Goal: Task Accomplishment & Management: Use online tool/utility

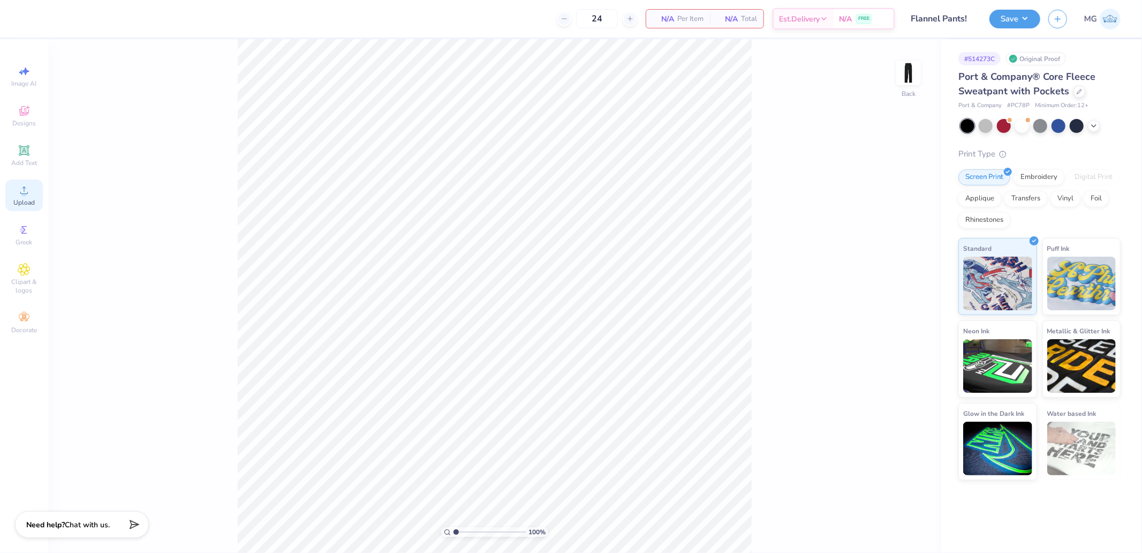
click at [30, 199] on span "Upload" at bounding box center [23, 202] width 21 height 9
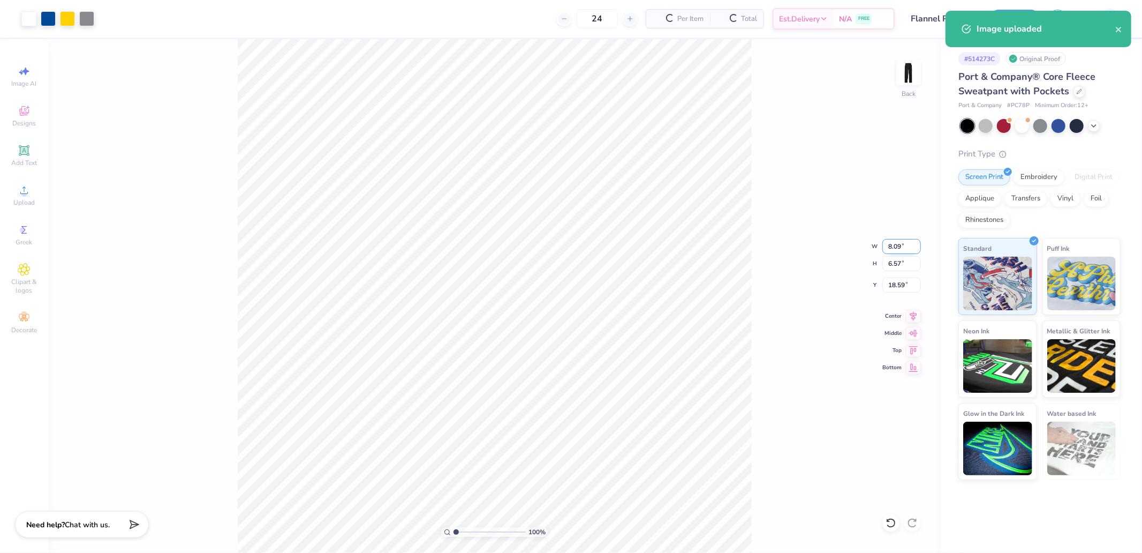
click at [902, 245] on input "8.09" at bounding box center [901, 246] width 39 height 15
type input "3.50"
type input "2.84"
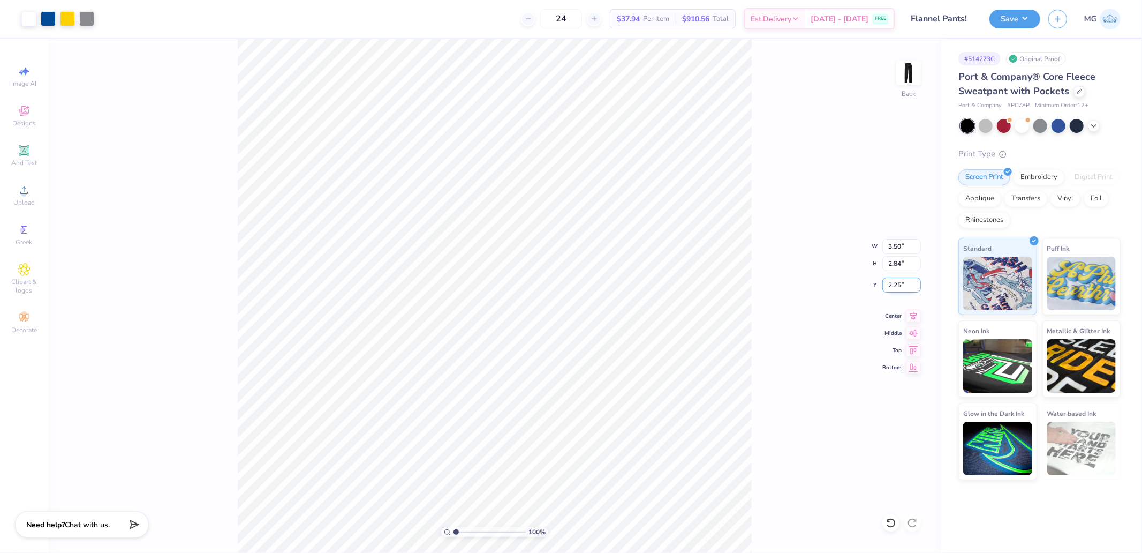
click at [900, 282] on input "2.25" at bounding box center [901, 284] width 39 height 15
type input "3.00"
drag, startPoint x: 43, startPoint y: 158, endPoint x: 61, endPoint y: 182, distance: 29.1
click at [59, 174] on div "24 N/A Per Item N/A Total Est. Delivery N/A FREE Design Title Flannel Pants! Sa…" at bounding box center [571, 276] width 1142 height 553
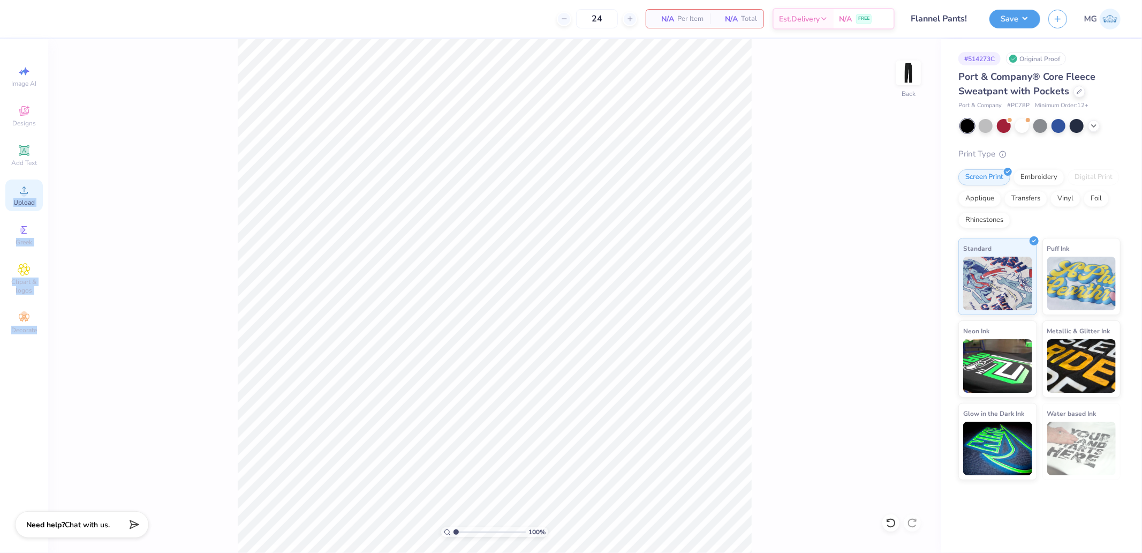
click at [36, 197] on div "Upload" at bounding box center [23, 195] width 37 height 32
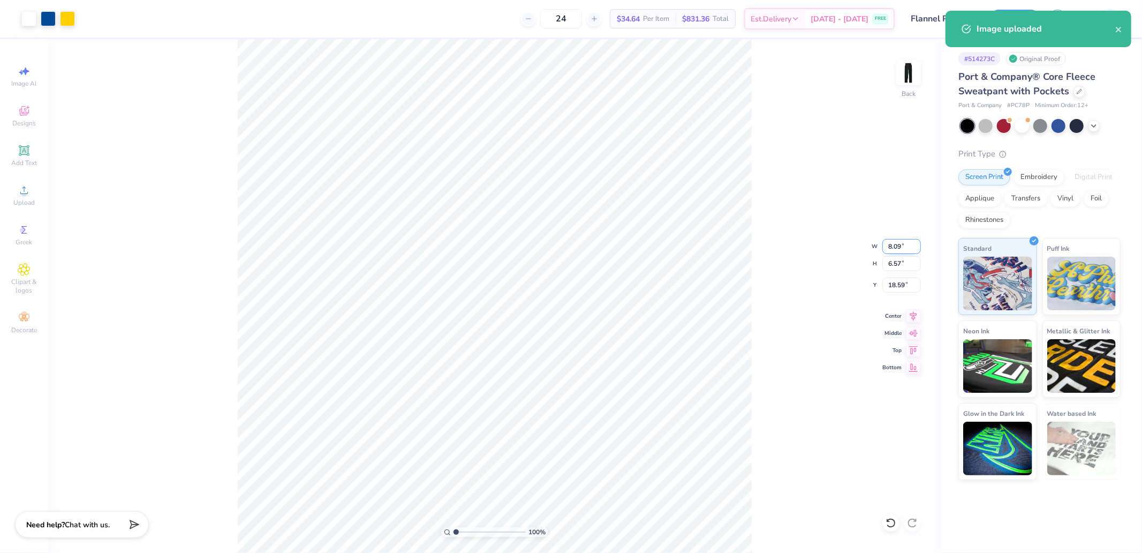
click at [901, 239] on input "8.09" at bounding box center [901, 246] width 39 height 15
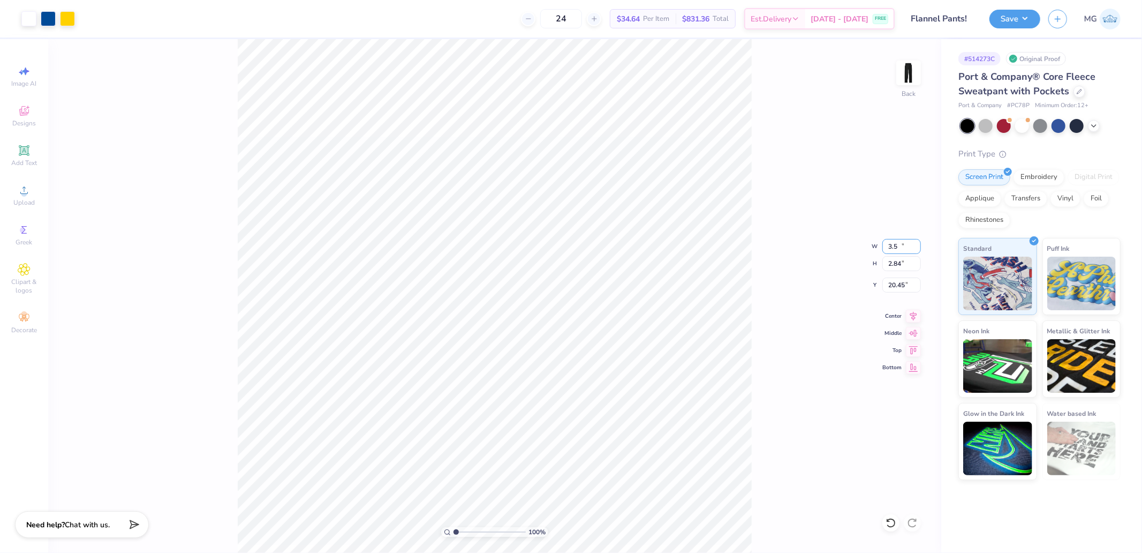
type input "3.50"
type input "2.84"
click at [902, 282] on input "2.30" at bounding box center [901, 284] width 39 height 15
type input "3.00"
click at [1014, 13] on button "Save" at bounding box center [1014, 17] width 51 height 19
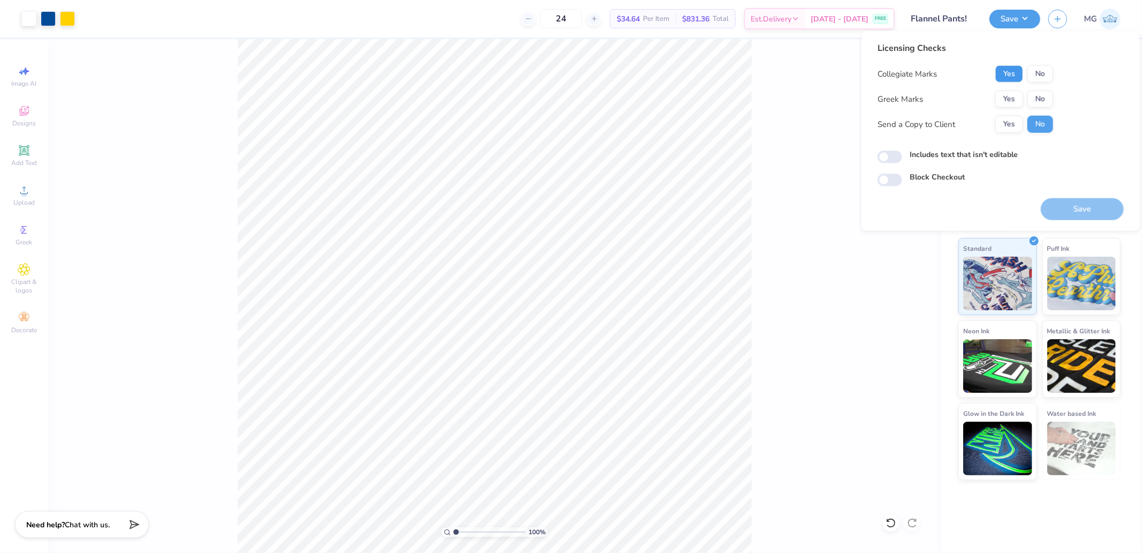
click at [1003, 72] on button "Yes" at bounding box center [1009, 73] width 28 height 17
click at [1039, 104] on button "No" at bounding box center [1041, 98] width 26 height 17
click at [1078, 220] on button "Save" at bounding box center [1082, 209] width 83 height 22
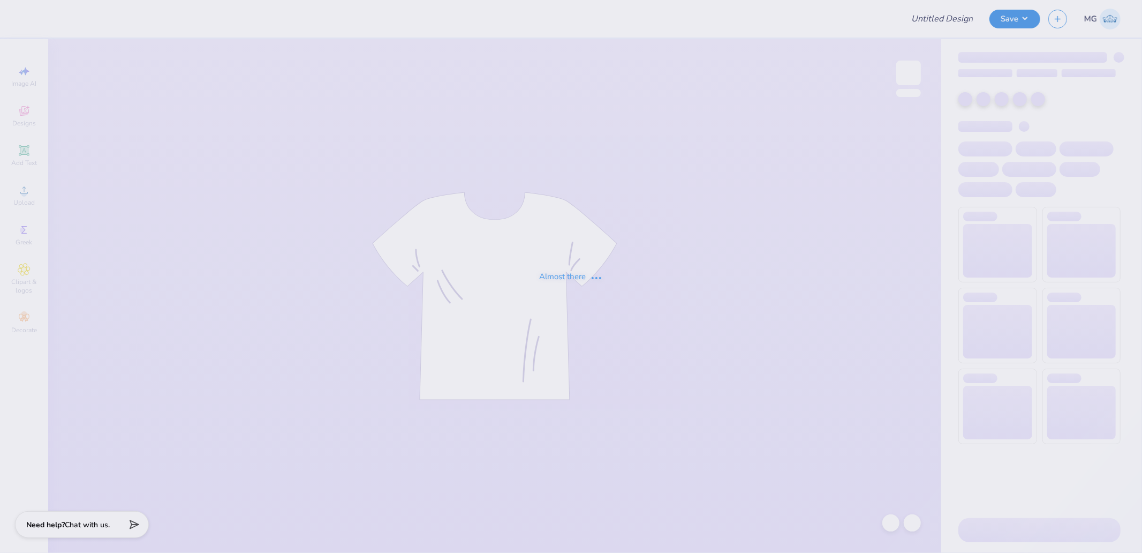
type input "Flannel Pants!"
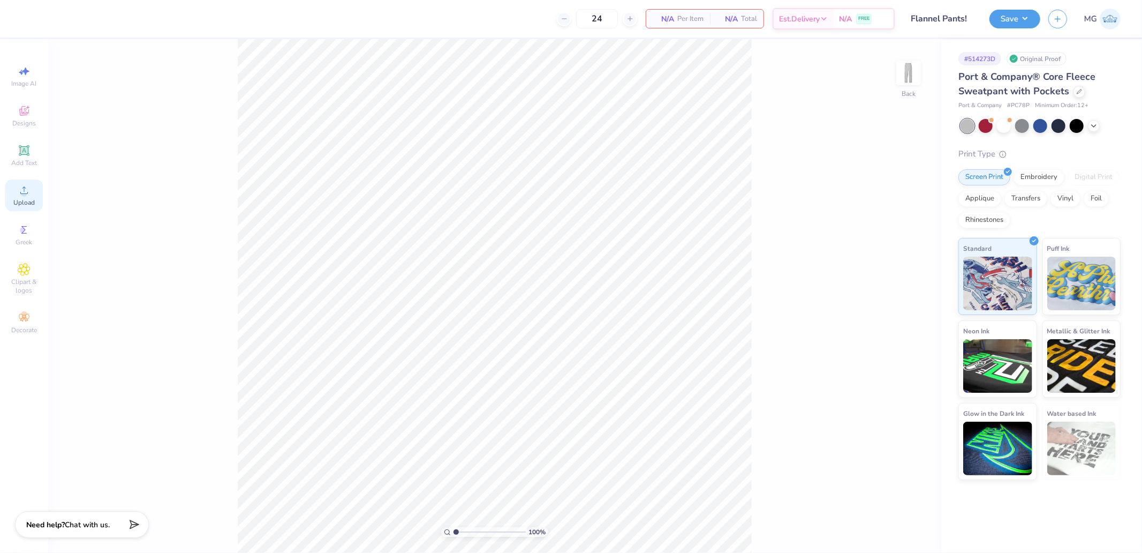
click at [24, 190] on icon at bounding box center [24, 190] width 13 height 13
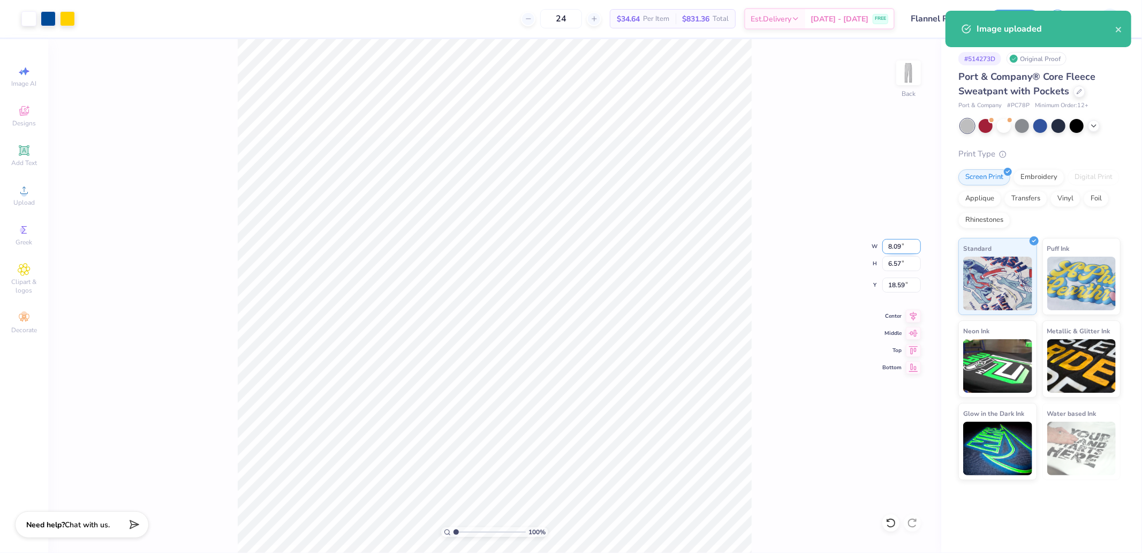
click at [908, 247] on input "8.09" at bounding box center [901, 246] width 39 height 15
type input "3.50"
type input "2.84"
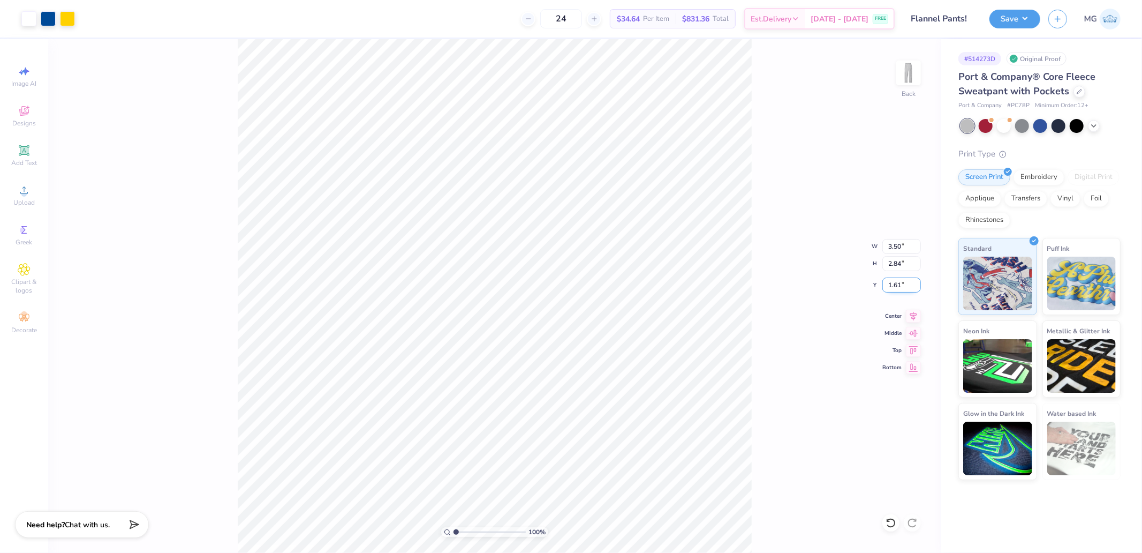
click at [895, 285] on input "1.61" at bounding box center [901, 284] width 39 height 15
type input "3.00"
click at [1007, 8] on div "Save MG" at bounding box center [1065, 18] width 153 height 37
click at [1007, 19] on button "Save" at bounding box center [1014, 17] width 51 height 19
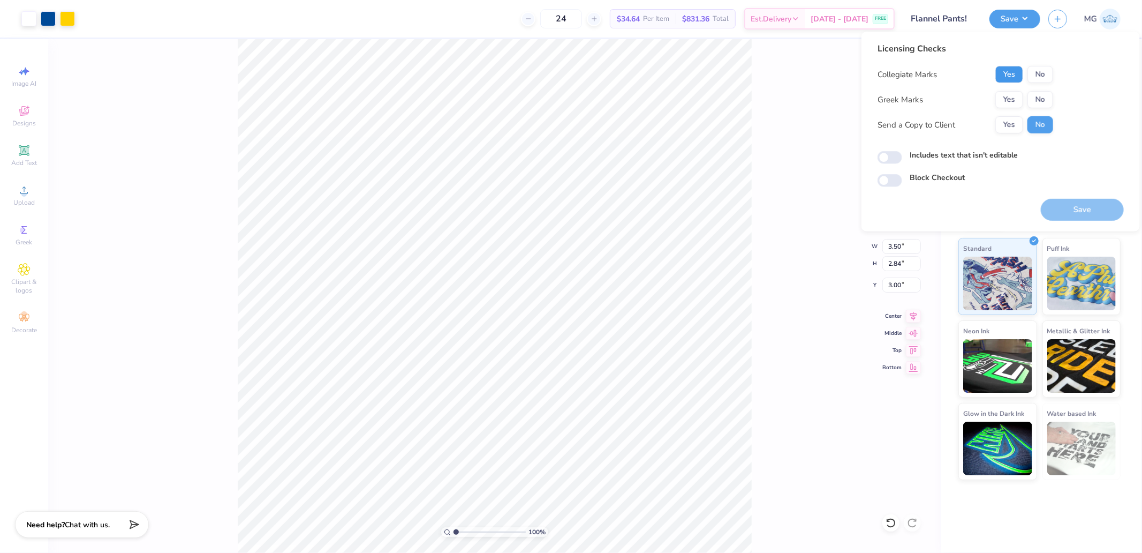
click at [997, 78] on button "Yes" at bounding box center [1009, 74] width 28 height 17
click at [1037, 97] on button "No" at bounding box center [1041, 99] width 26 height 17
click at [1073, 197] on div "Save" at bounding box center [1082, 203] width 83 height 34
click at [1066, 205] on button "Save" at bounding box center [1082, 210] width 83 height 22
